Goal: Find specific page/section: Locate a particular part of the current website

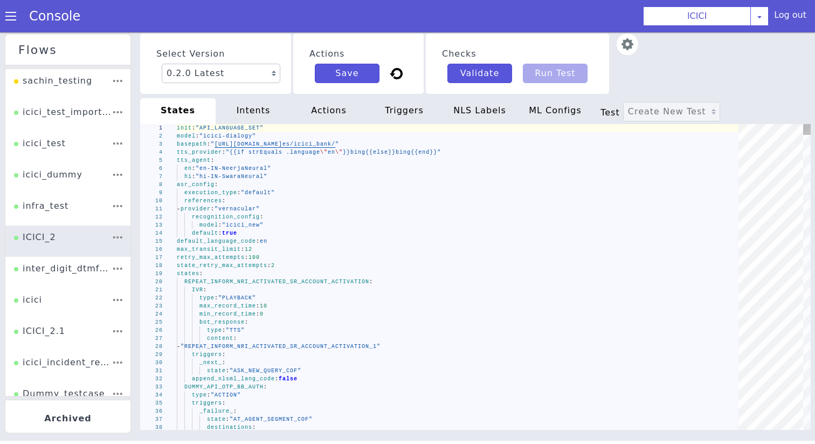
type textarea "- provider: "vernacular" recognition_config: model: "icici_new" default: true d…"
click at [352, 246] on div "max_transit_limit : 12" at bounding box center [461, 249] width 569 height 8
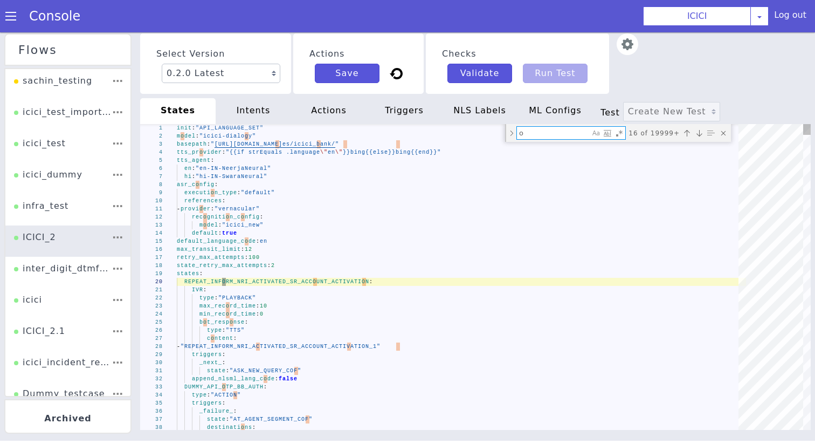
type textarea "or"
type textarea "sms_message: "You can Unblock your UPI facility using the ICICI Bank iMobile\ \…"
type textarea "or"
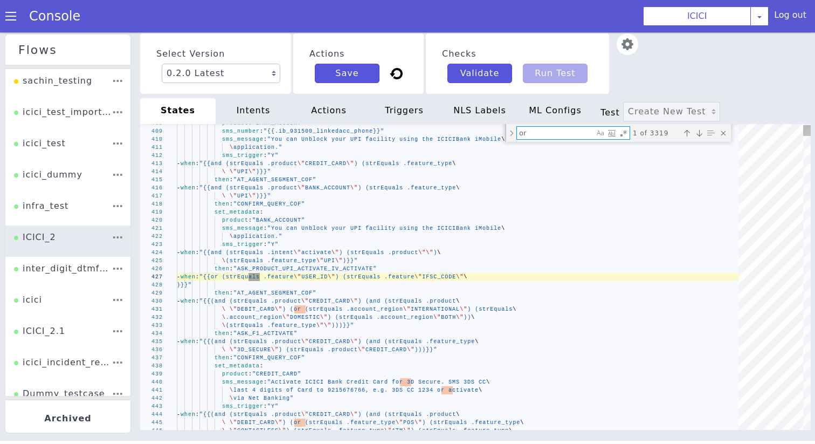
type textarea "- when: "{{strEquals .intent \"15g_update\"}}" then: "TRIGGER_SMS_15GH" set_met…"
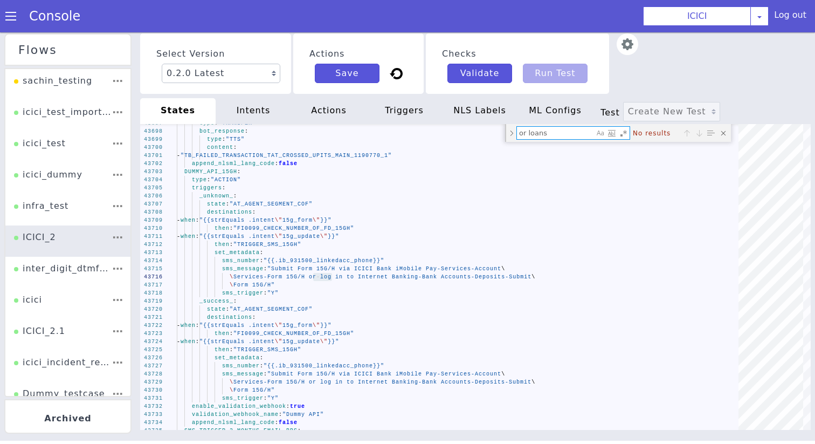
type textarea "or loans"
click at [482, 99] on div "NLS Labels" at bounding box center [479, 111] width 75 height 26
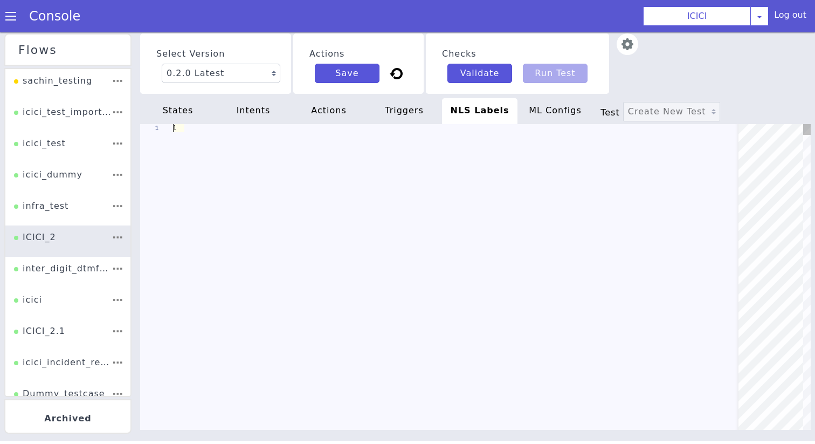
scroll to position [0, 98]
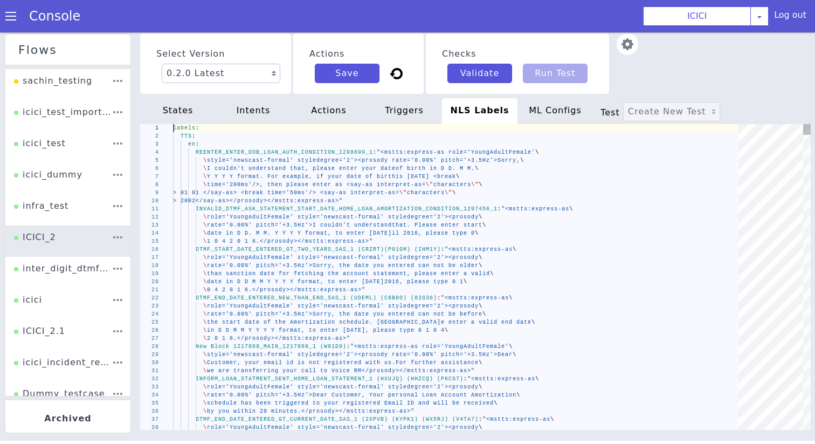
click at [456, 174] on span "is [DATE] <break" at bounding box center [426, 177] width 60 height 6
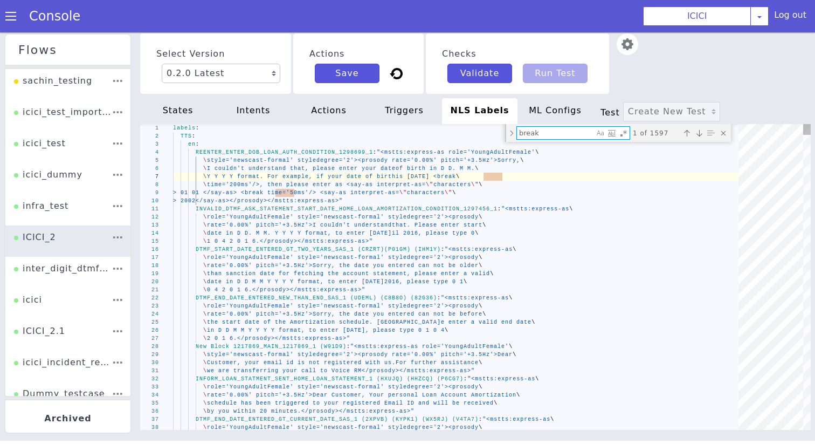
type textarea ":express-as role='YoungAdultFemale'\ \ style='newscast-formal' styledegree='2'>…"
type textarea "o"
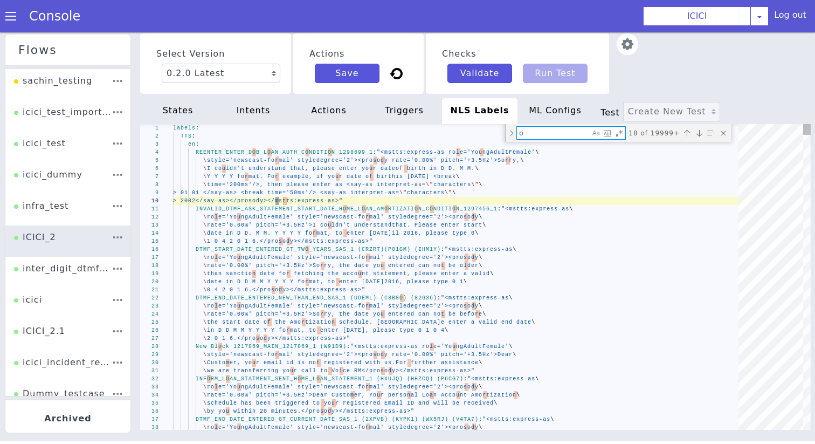
type textarea "INVALID_DTMF_ASK_STATEMENT_START_DATE_HOME_LOAN_AMORTIZATION_CONDITION_1297456_…"
type textarea "or"
type textarea ".00%' pitch='+3.5Hz'>I couldn't understand that. Please enter start\ \ date in …"
type textarea "or"
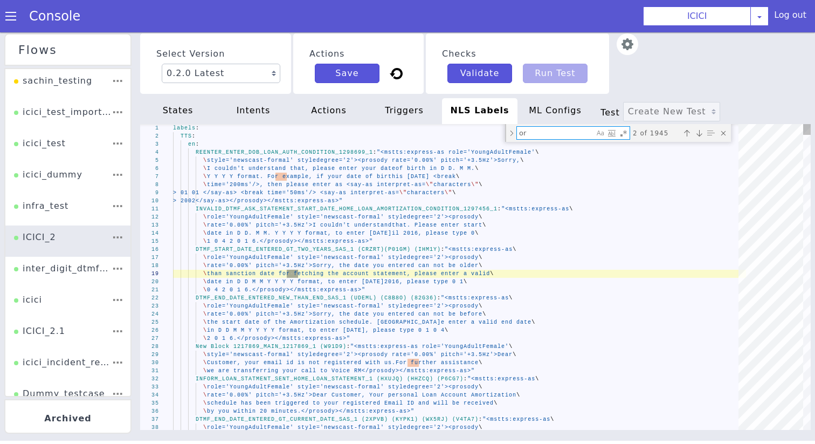
type textarea "only. So\ \ we request you to visit the branch [DATE] from the date mentioned\ …"
type textarea "or l"
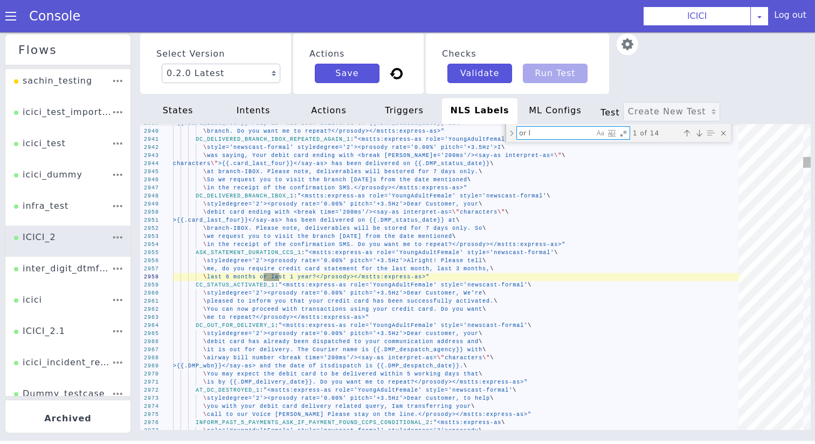
type textarea "\ is by {{.DMP_delivery_date}}. Do you want me to repeat?</prosody></mstts:expr…"
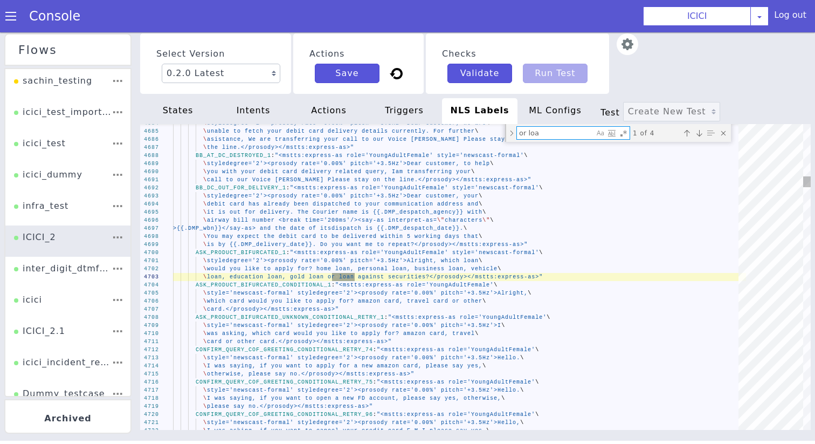
type textarea "or loan"
type textarea "\ styledegree='2'><prosody rate='0.00%' pitch='+3.5Hz'>Dear Customer, the\ \ am…"
type textarea "or loans"
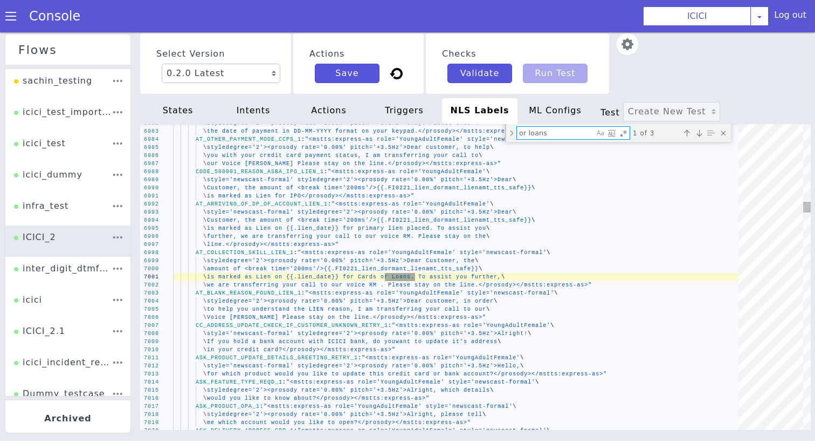
type textarea "\ your query related to Savings Account, Credit Card, NRI Account, Current\ \ A…"
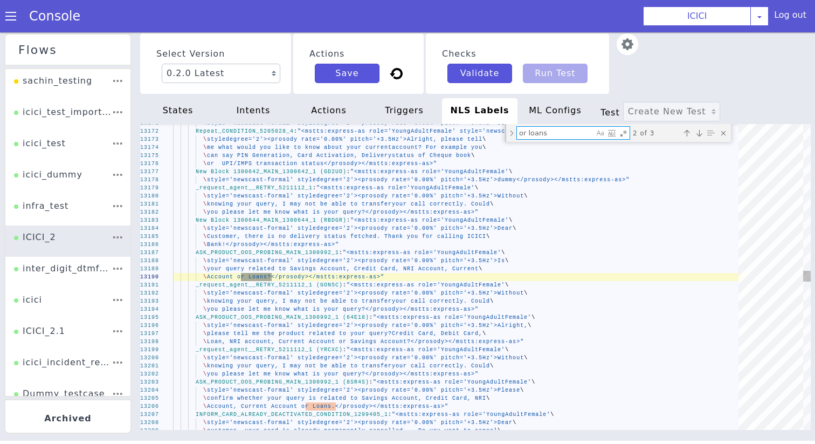
type textarea "or loans"
click at [724, 132] on div "Close (Escape)" at bounding box center [723, 133] width 11 height 11
